Goal: Navigation & Orientation: Find specific page/section

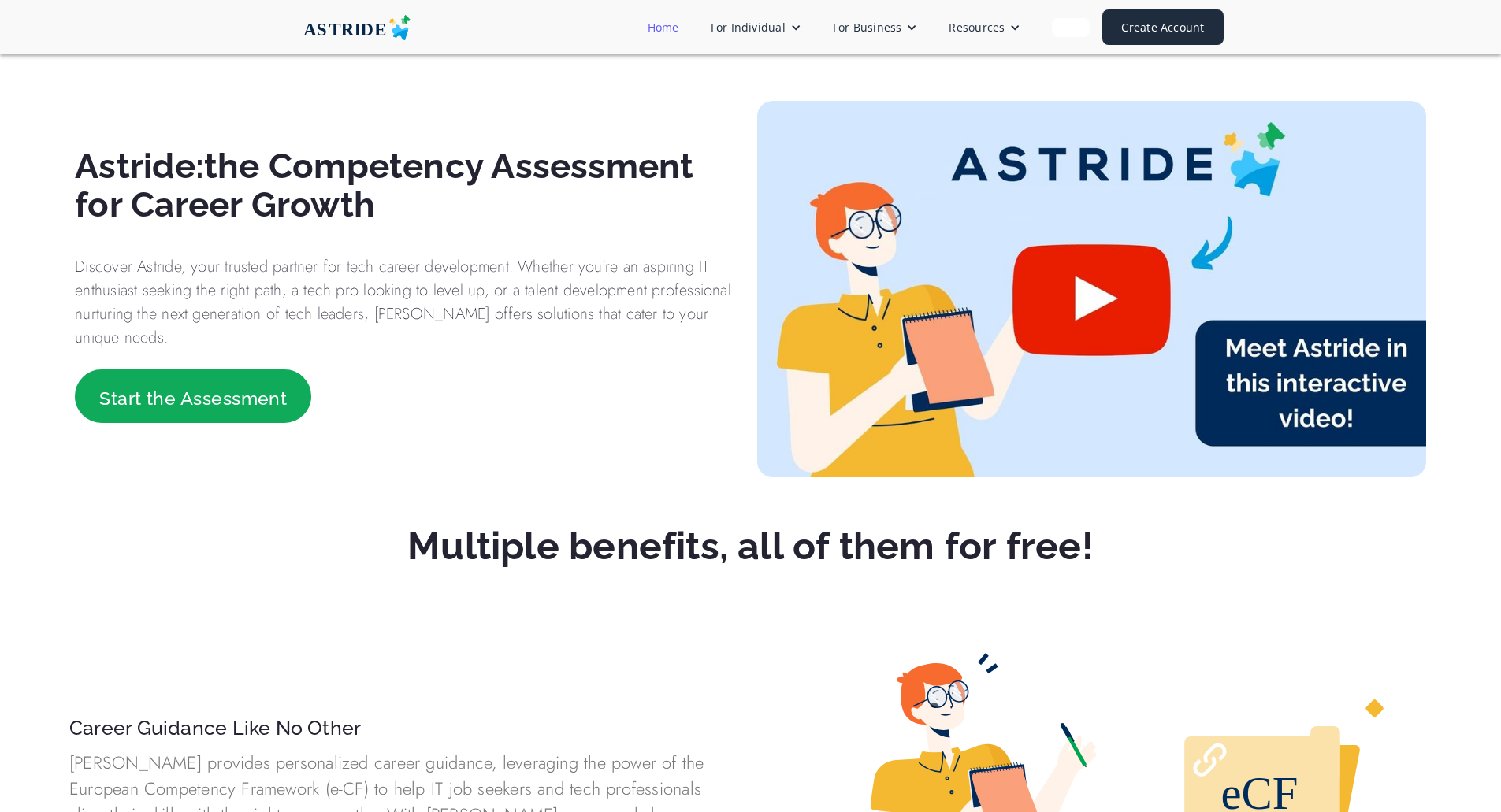
click at [673, 24] on link "Home" at bounding box center [663, 27] width 63 height 29
click at [674, 27] on link "Home" at bounding box center [663, 27] width 63 height 29
